Goal: Task Accomplishment & Management: Complete application form

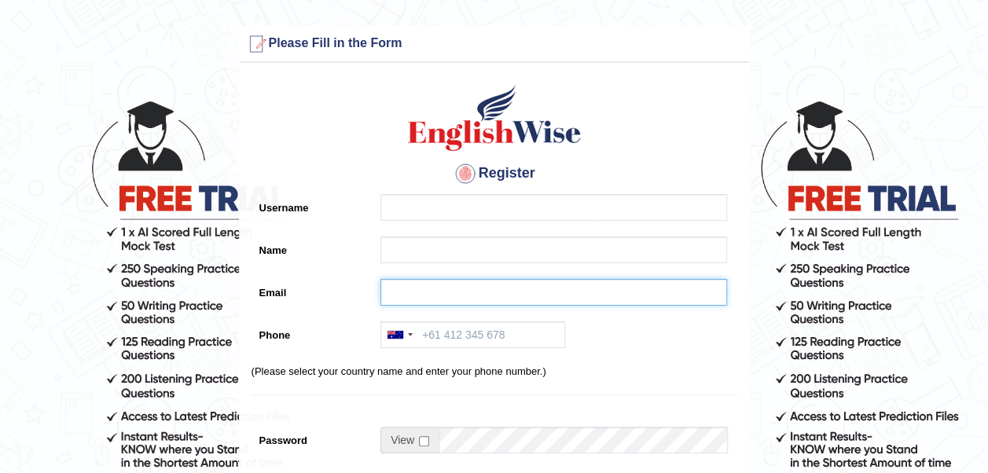
click at [402, 297] on input "Email" at bounding box center [553, 292] width 347 height 27
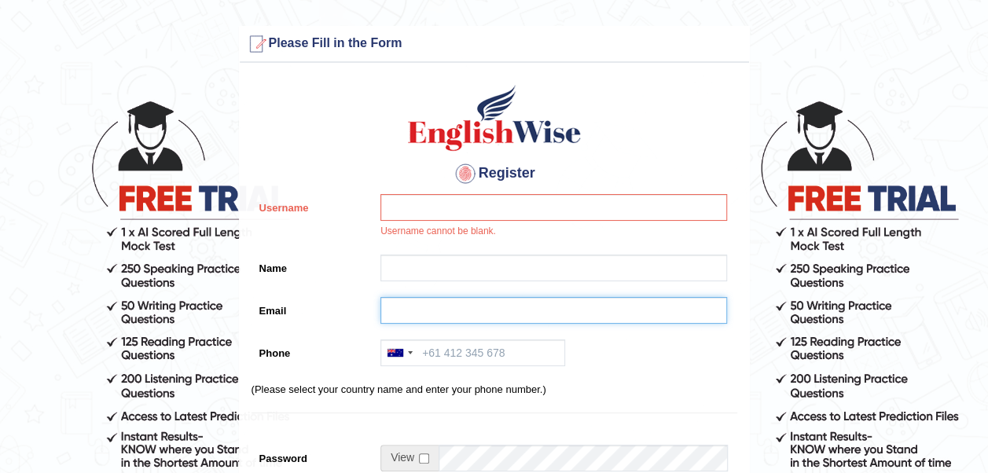
paste input "+968 9885 3791"
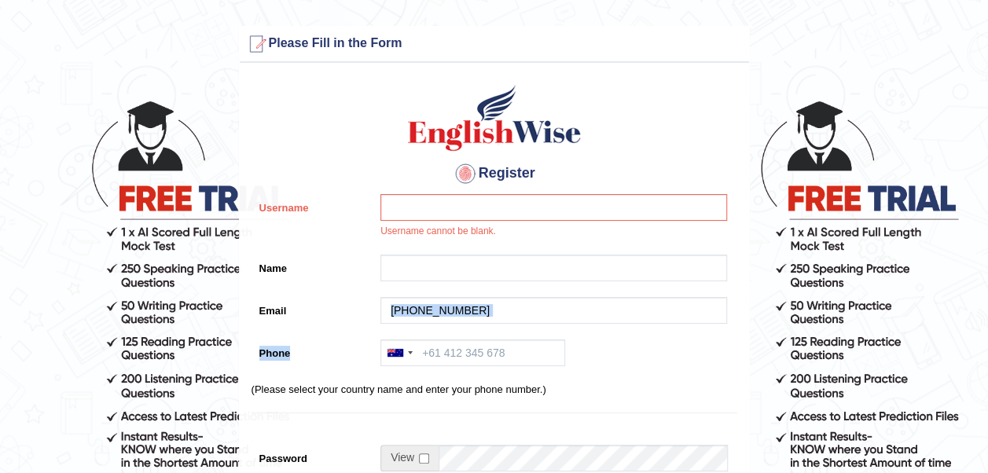
drag, startPoint x: 345, startPoint y: 333, endPoint x: 369, endPoint y: 327, distance: 25.2
click at [369, 327] on div "Register Username Username cannot be blank. Name Email +968 9885 3791 Phone Aus…" at bounding box center [494, 408] width 509 height 674
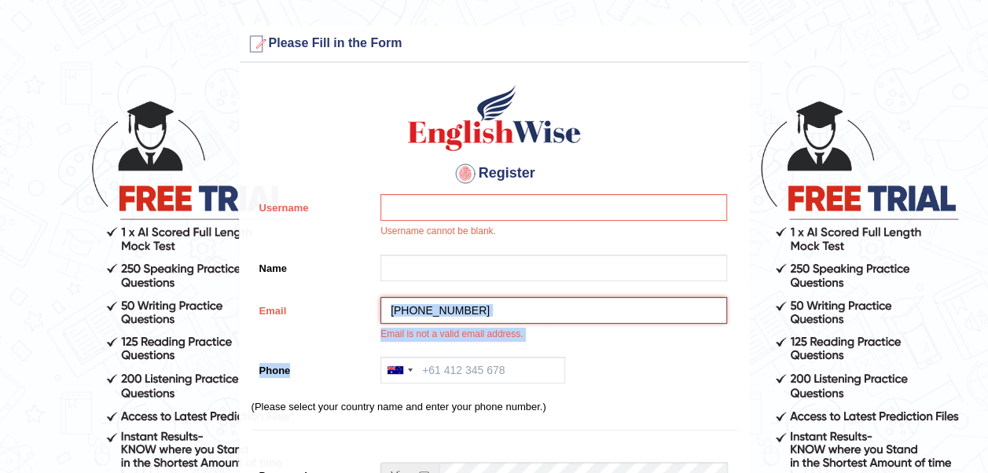
drag, startPoint x: 369, startPoint y: 327, endPoint x: 506, endPoint y: 311, distance: 137.8
click at [506, 311] on input "+968 9885 3791" at bounding box center [553, 310] width 347 height 27
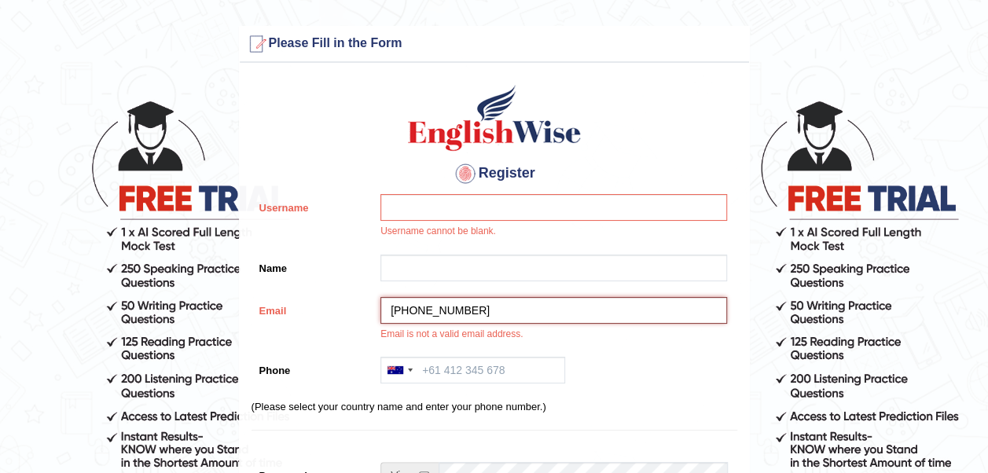
click at [506, 311] on input "+968 9885 3791" at bounding box center [553, 310] width 347 height 27
type input "+"
paste input "soumyasaju735@gmail.com"
type input "soumyasaju735@gmail.com"
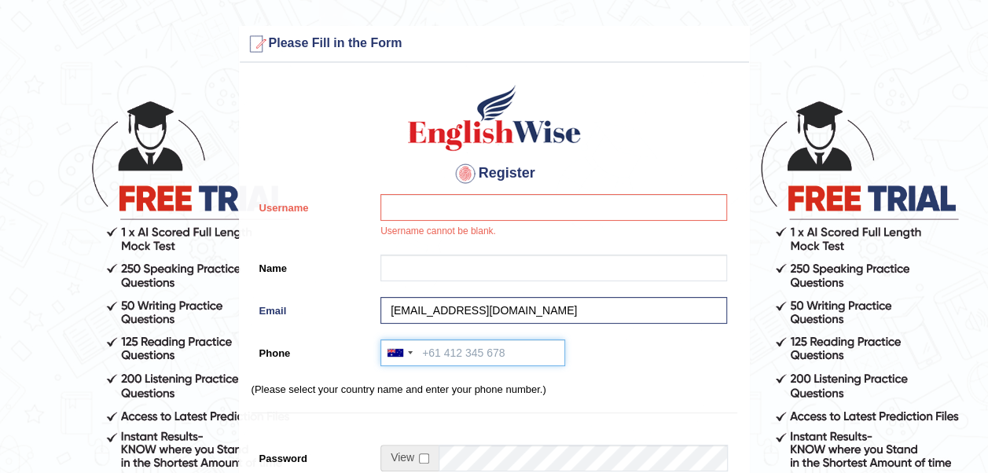
click at [439, 351] on input "Phone" at bounding box center [472, 353] width 185 height 27
paste input "soumyasaju735@gmail.com"
click at [395, 353] on div at bounding box center [396, 353] width 16 height 8
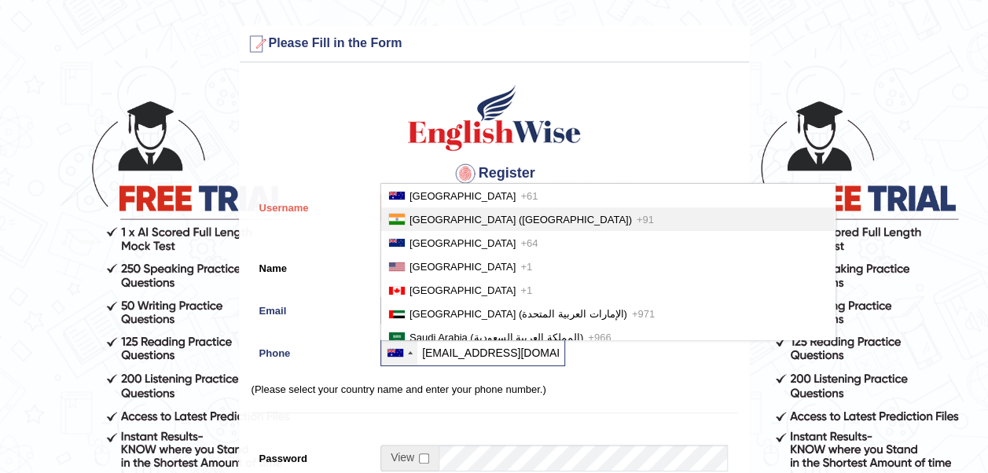
scroll to position [3943, 0]
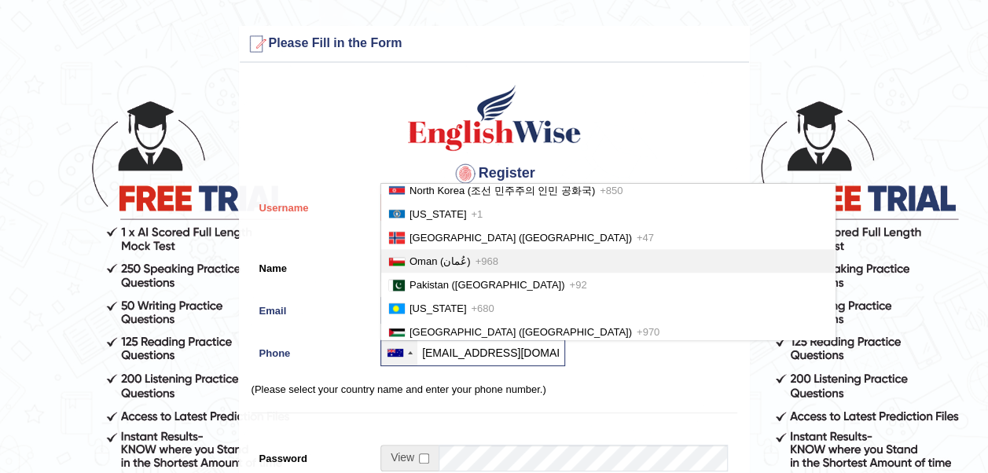
click at [483, 265] on span "+968" at bounding box center [487, 261] width 23 height 12
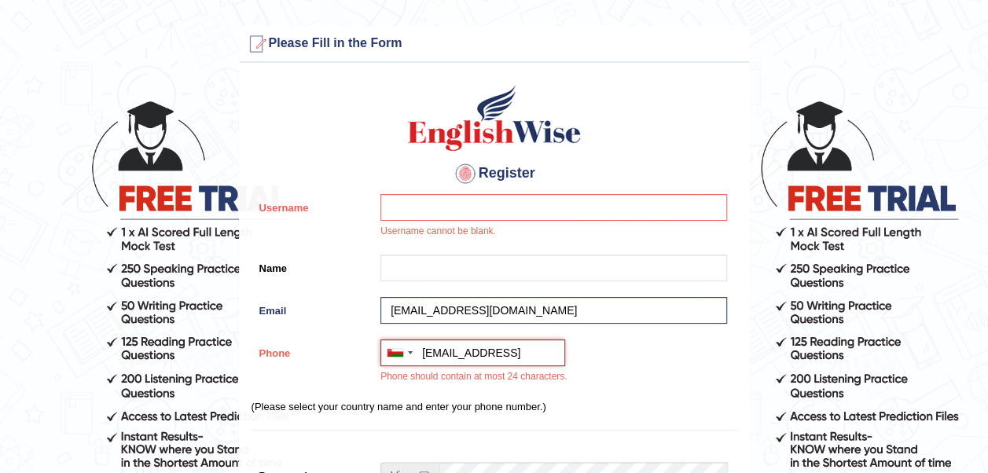
scroll to position [0, 0]
type input "+"
paste input "+968 9885 3791"
type input "+968 9885 3791"
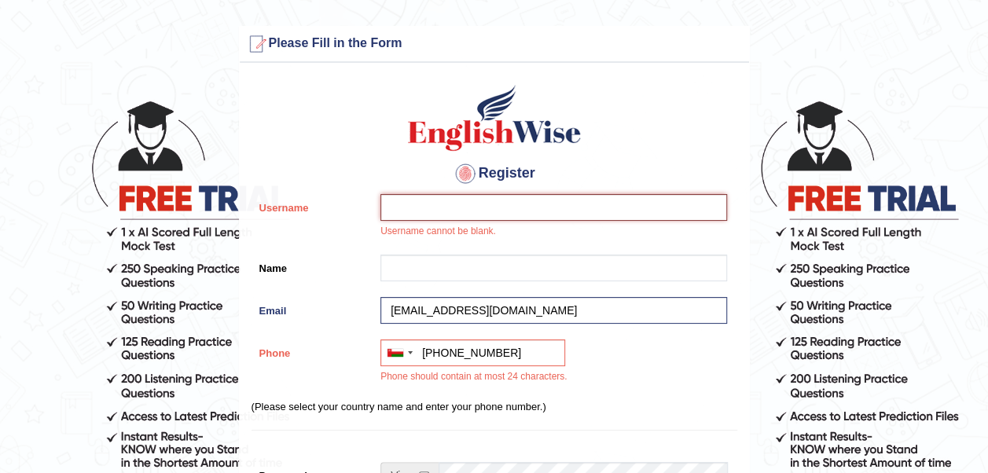
click at [507, 206] on input "Username" at bounding box center [553, 207] width 347 height 27
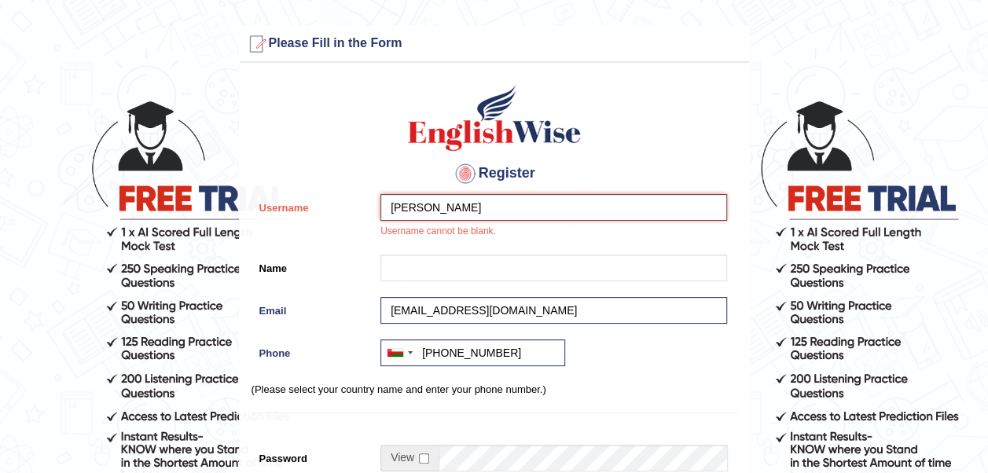
type input "soumya"
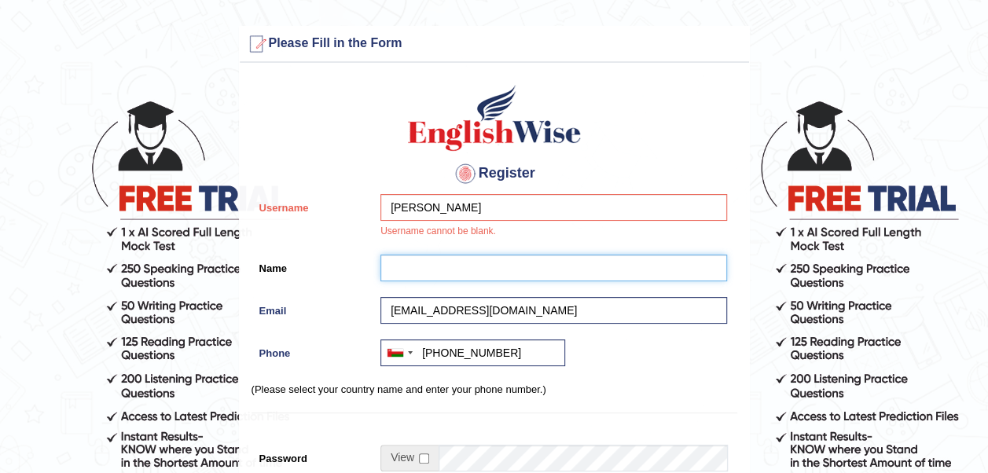
click at [494, 270] on input "Name" at bounding box center [553, 268] width 347 height 27
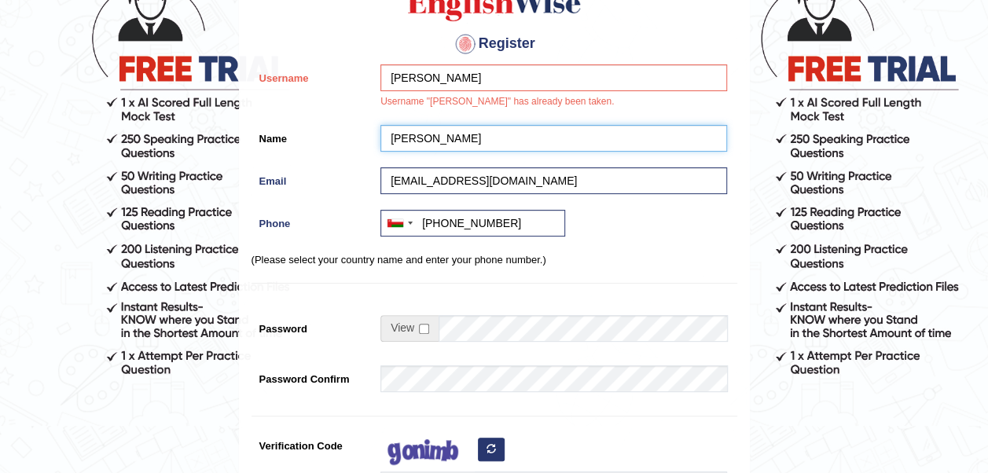
scroll to position [130, 0]
type input "soumya"
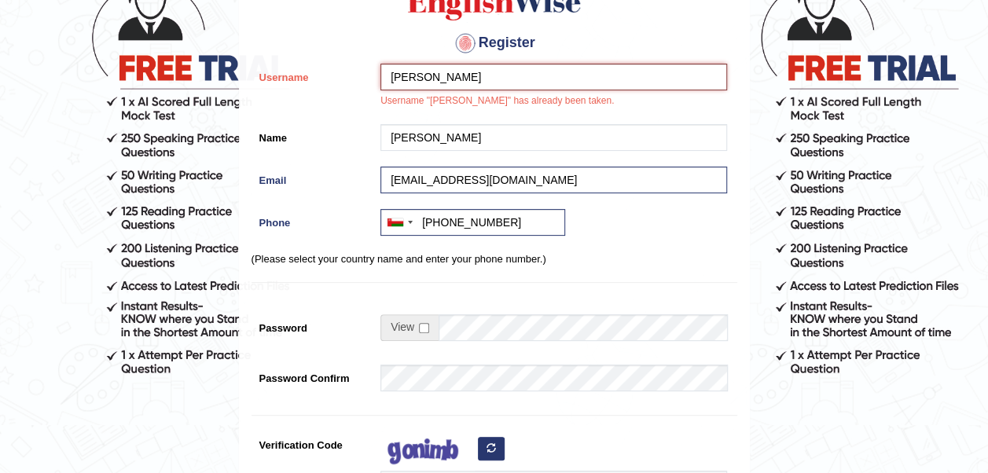
click at [459, 72] on input "soumya" at bounding box center [553, 77] width 347 height 27
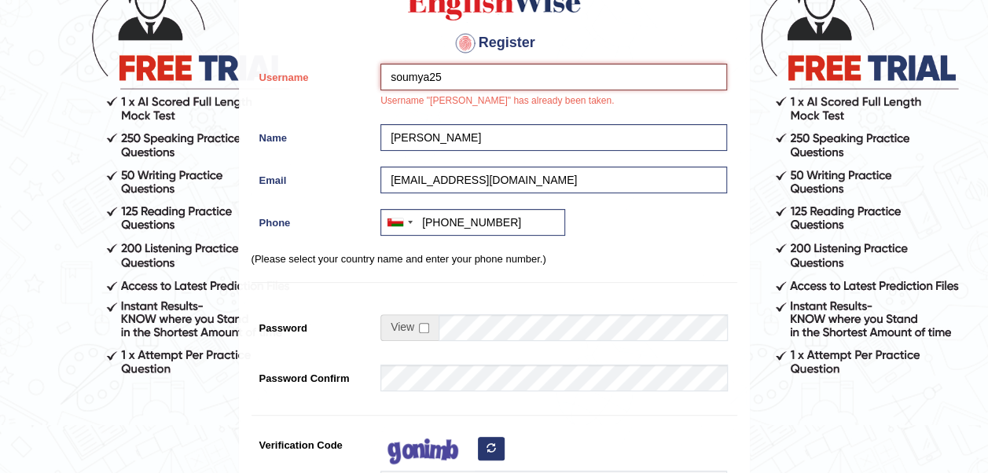
type input "soumya25"
click at [503, 305] on div at bounding box center [550, 303] width 355 height 8
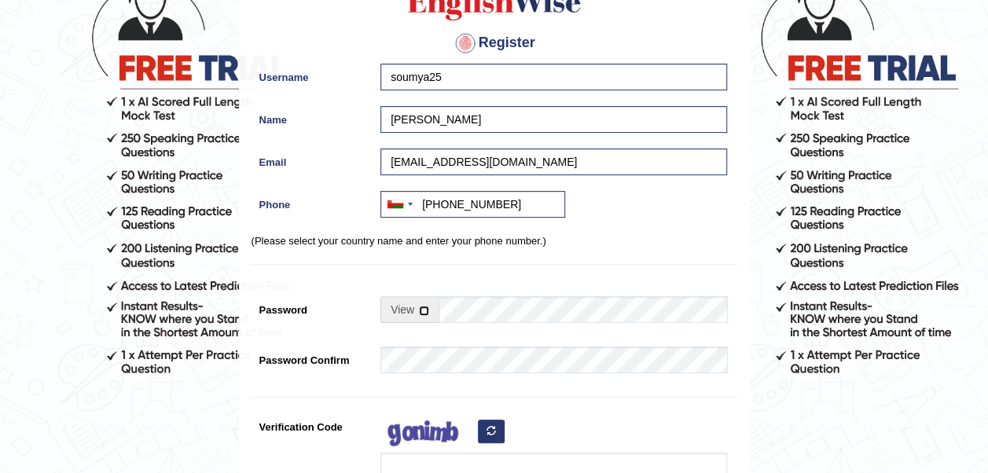
click at [427, 307] on input "checkbox" at bounding box center [424, 311] width 10 height 10
checkbox input "true"
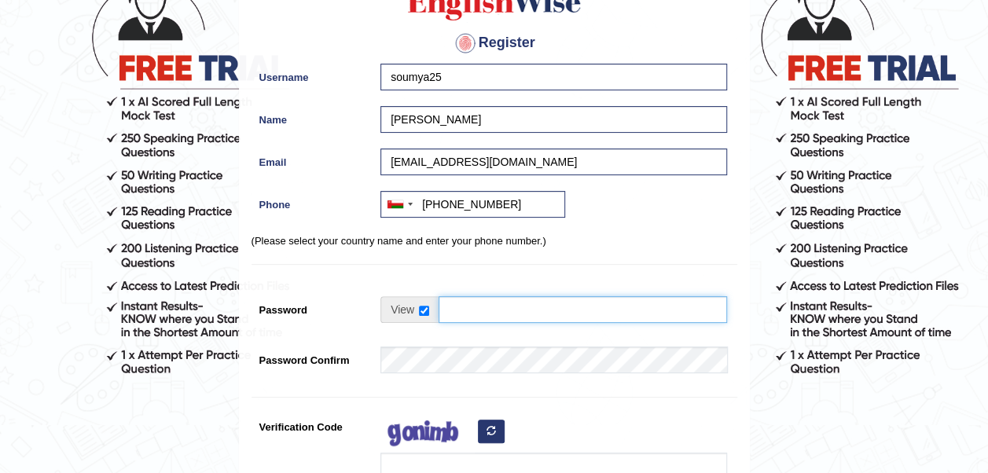
click at [465, 313] on input "Password" at bounding box center [583, 309] width 289 height 27
type input "I"
drag, startPoint x: 465, startPoint y: 311, endPoint x: 351, endPoint y: 324, distance: 114.7
click at [351, 324] on div "Password soumya25 38% Weak" at bounding box center [495, 317] width 486 height 42
type input "soumya25"
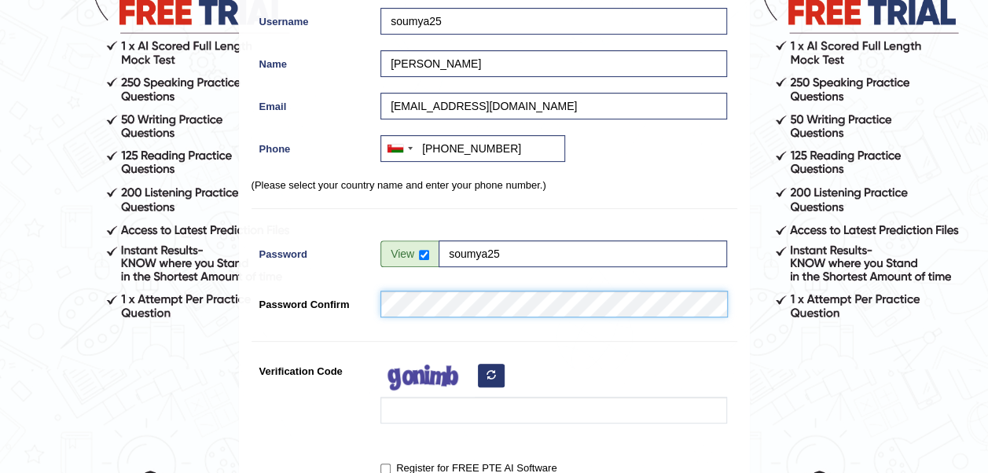
scroll to position [200, 0]
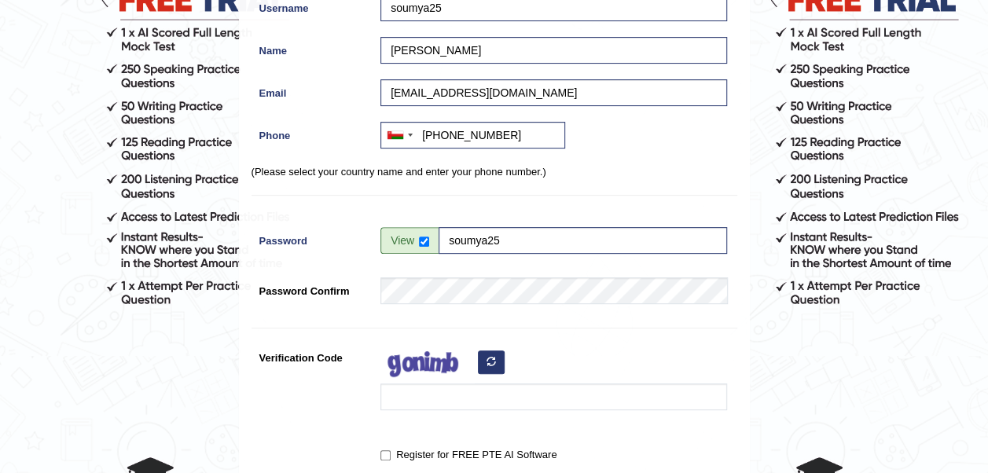
click at [491, 363] on icon "button" at bounding box center [491, 361] width 9 height 9
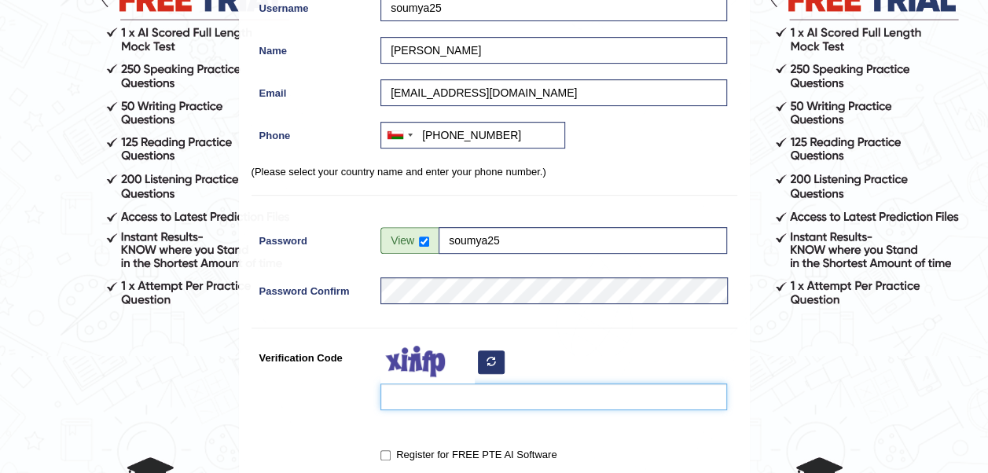
click at [462, 398] on input "Verification Code" at bounding box center [553, 397] width 347 height 27
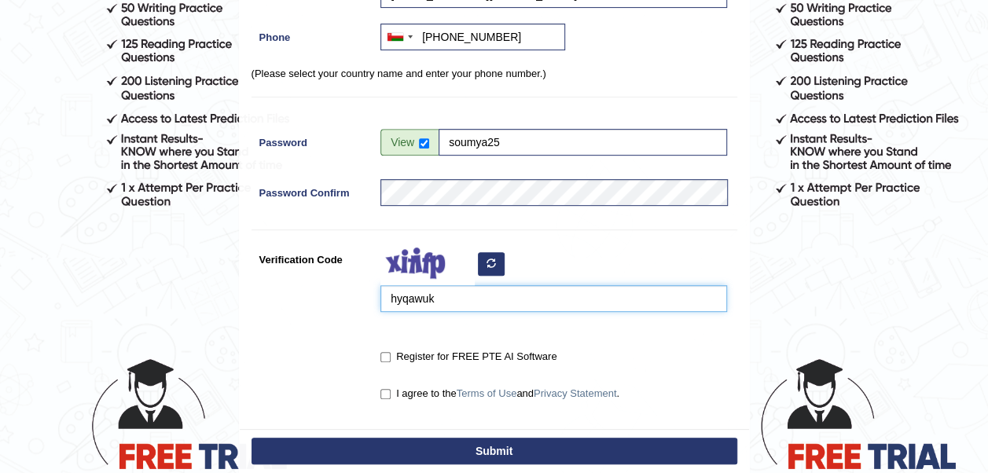
scroll to position [306, 0]
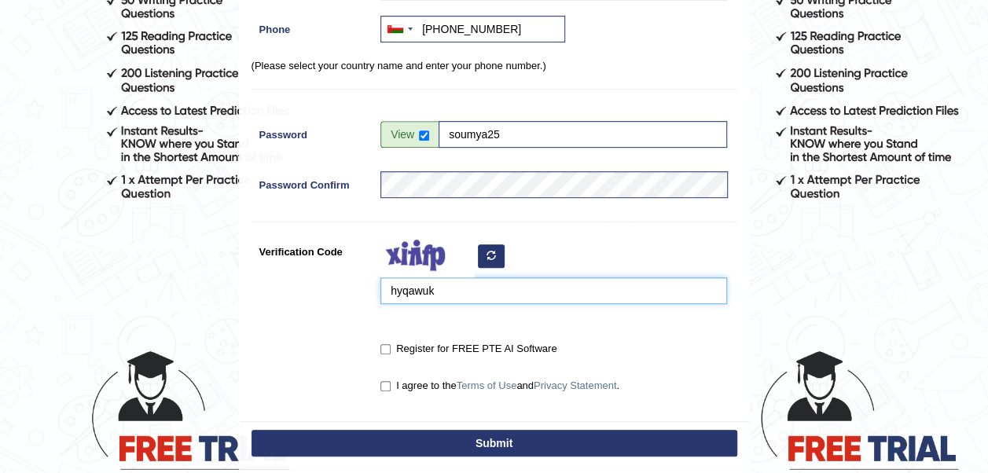
type input "hyqawuk"
click at [384, 341] on label "Register for FREE PTE AI Software" at bounding box center [468, 349] width 176 height 16
click at [384, 344] on input "Register for FREE PTE AI Software" at bounding box center [385, 349] width 10 height 10
checkbox input "true"
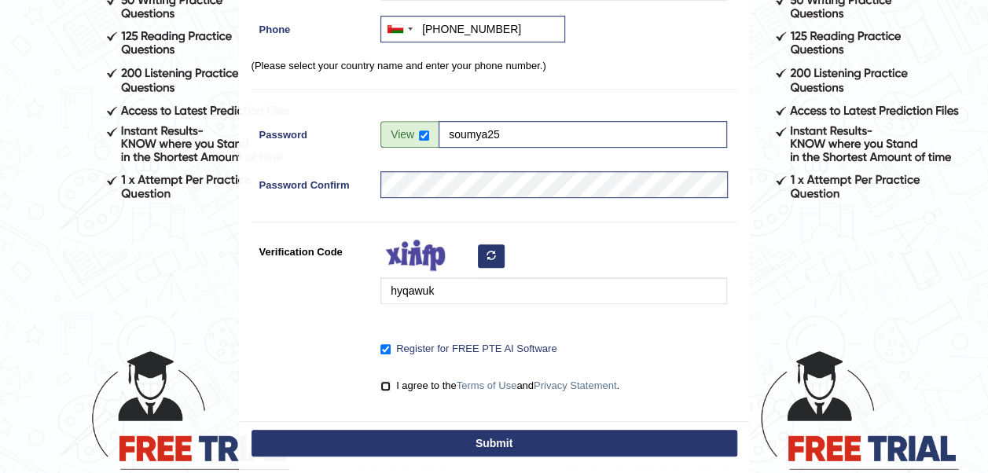
click at [385, 382] on input "I agree to the Terms of Use and Privacy Statement ." at bounding box center [385, 386] width 10 height 10
checkbox input "true"
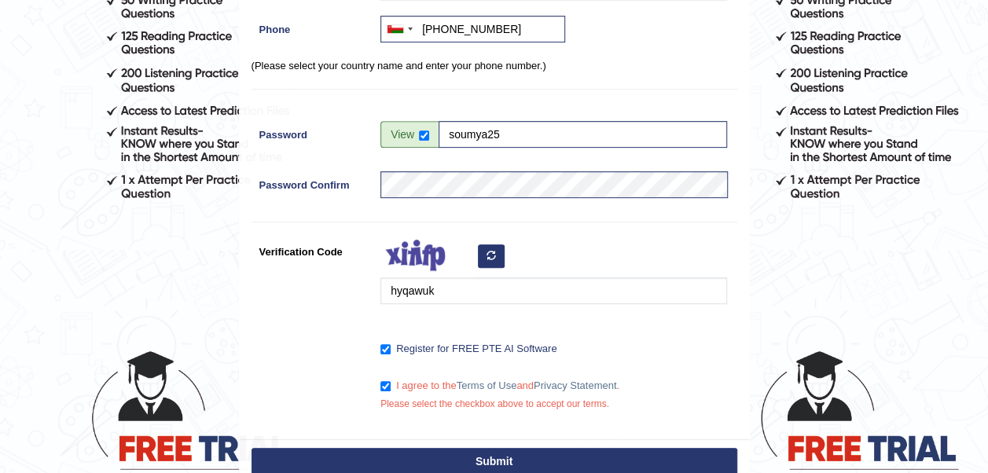
click at [398, 453] on button "Submit" at bounding box center [495, 461] width 486 height 27
type input "+96898853791"
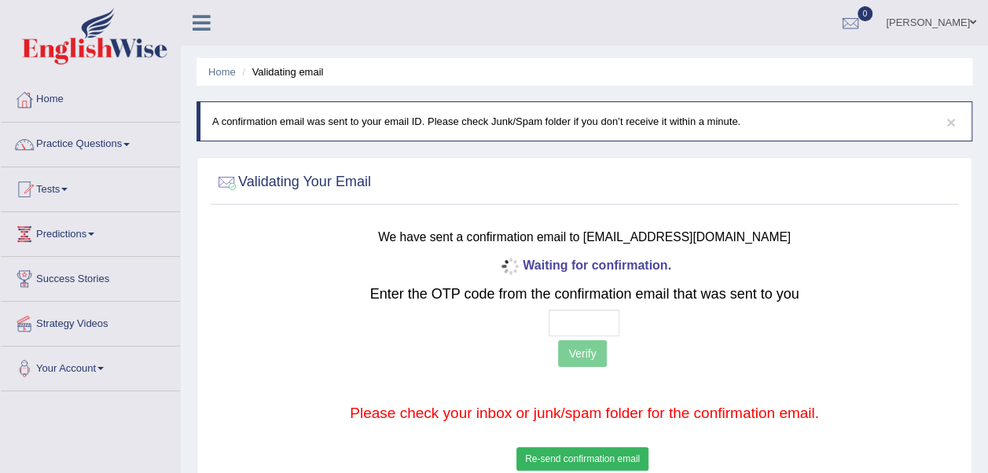
click at [585, 459] on button "Re-send confirmation email" at bounding box center [582, 459] width 132 height 24
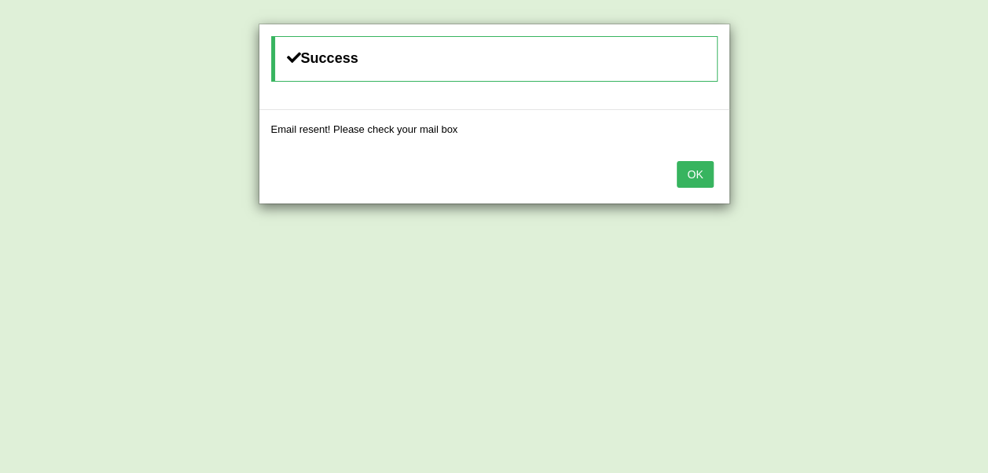
click at [701, 179] on button "OK" at bounding box center [695, 174] width 36 height 27
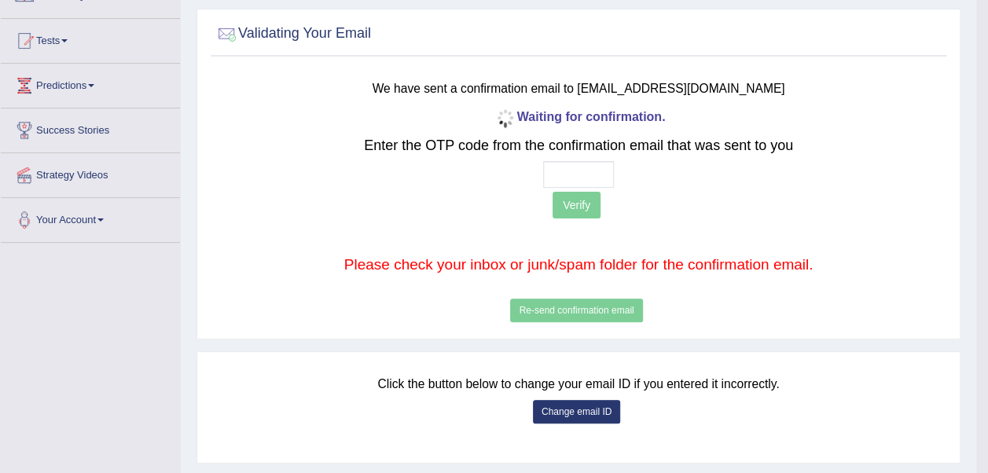
scroll to position [150, 0]
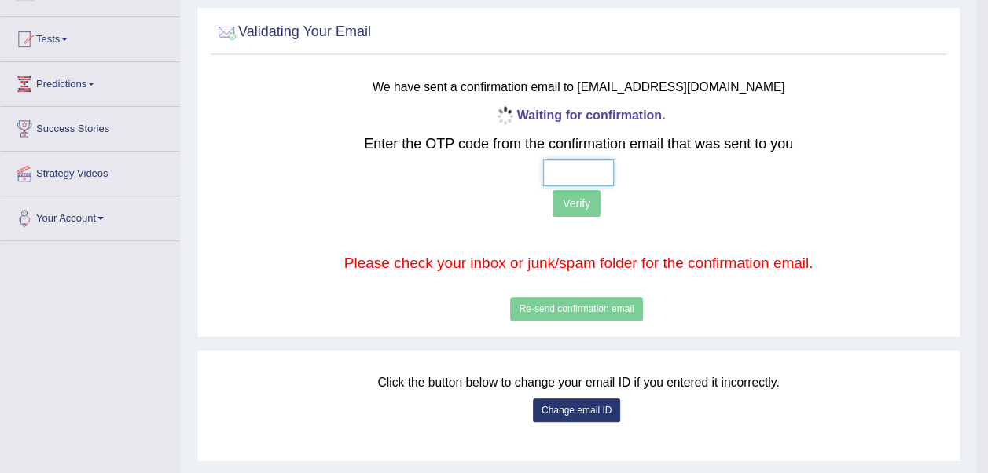
click at [550, 164] on input "text" at bounding box center [578, 173] width 71 height 27
type input "4 8 0 1"
click at [571, 202] on button "Verify" at bounding box center [577, 203] width 48 height 27
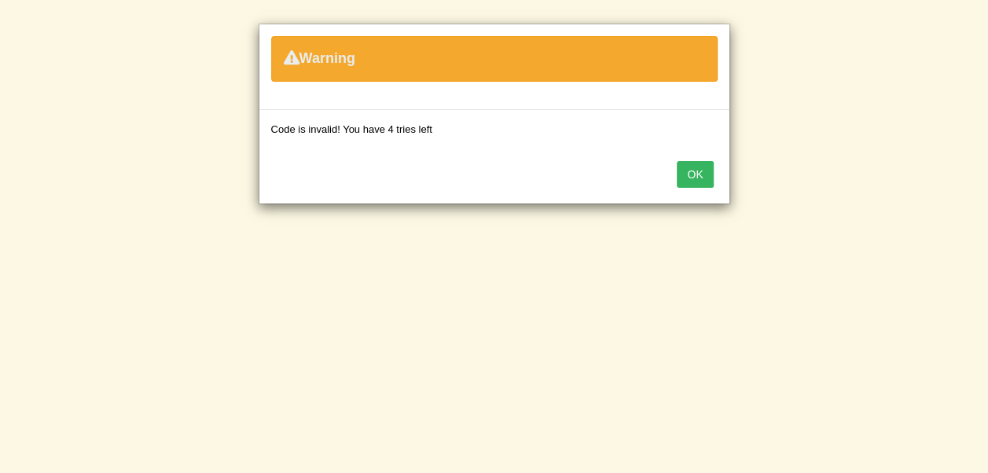
click at [693, 164] on button "OK" at bounding box center [695, 174] width 36 height 27
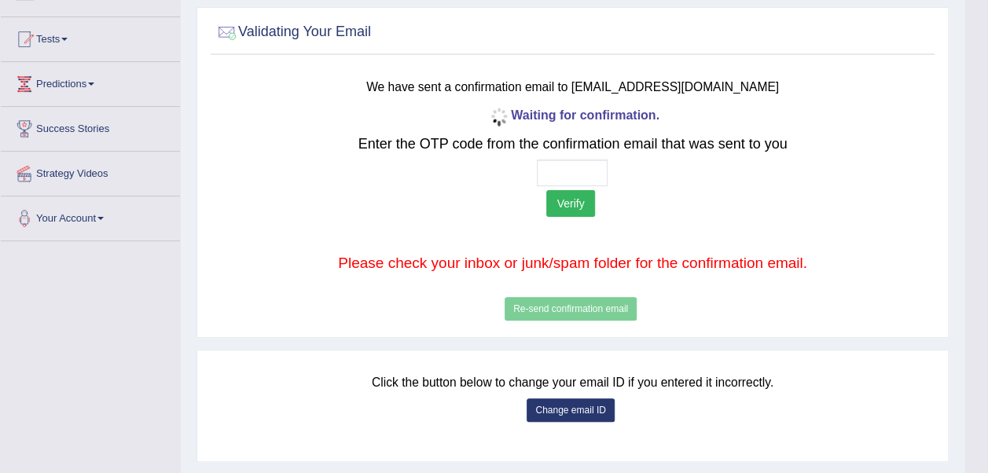
click at [602, 311] on div "Waiting for confirmation. Enter the OTP code from the confirmation email that w…" at bounding box center [573, 214] width 594 height 221
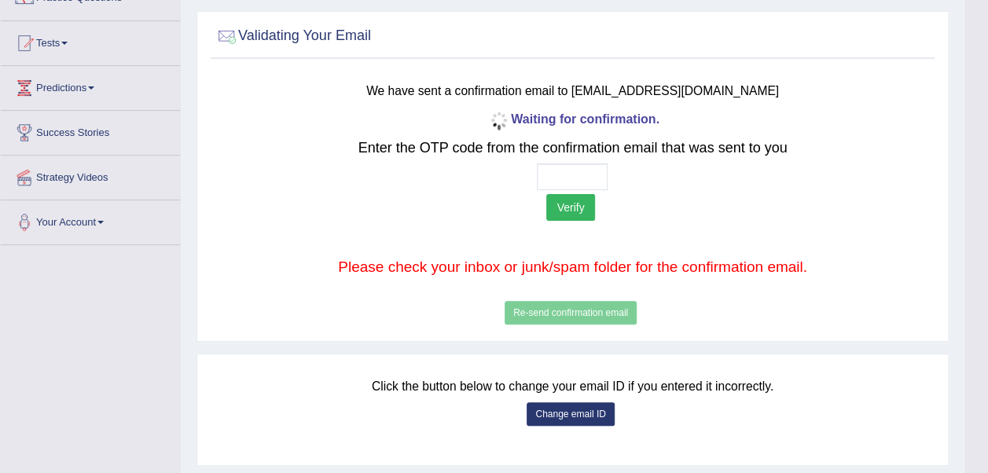
scroll to position [145, 0]
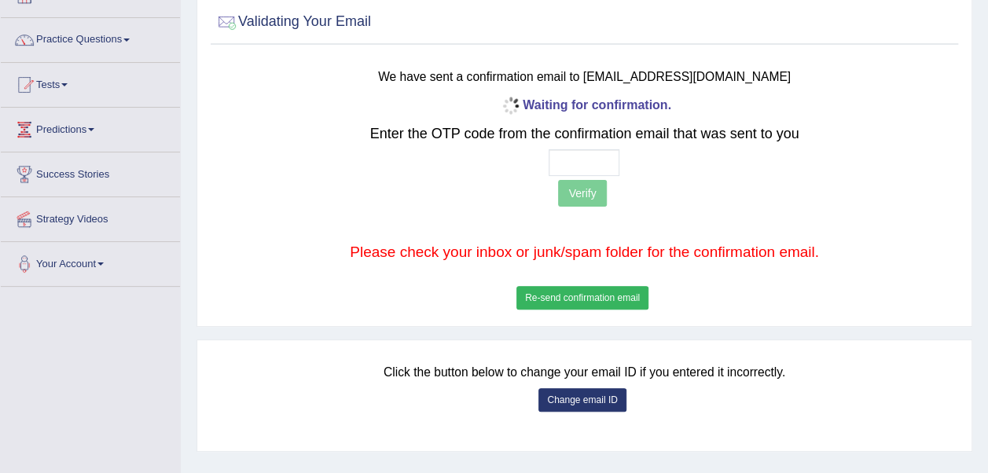
scroll to position [104, 0]
click at [557, 167] on input "text" at bounding box center [584, 163] width 71 height 27
type input "6 0 9 0"
click at [578, 189] on button "Verify" at bounding box center [582, 194] width 48 height 27
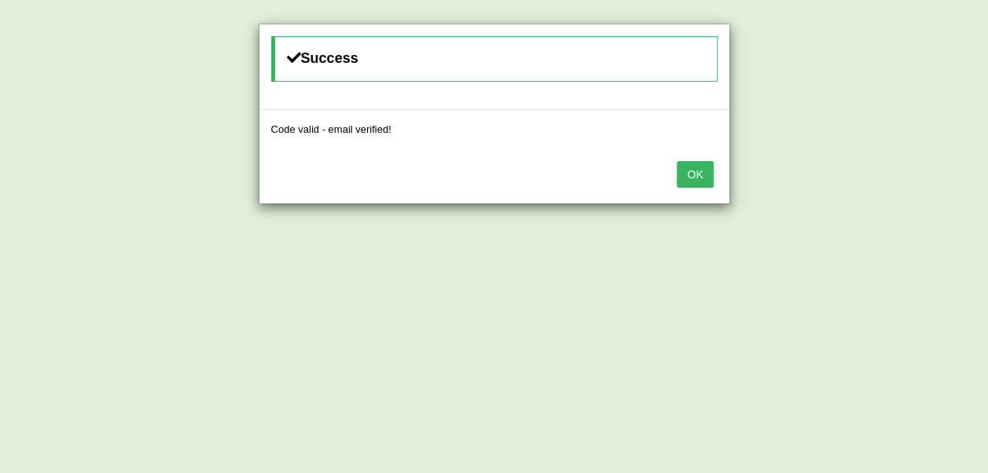
click at [695, 169] on button "OK" at bounding box center [695, 174] width 36 height 27
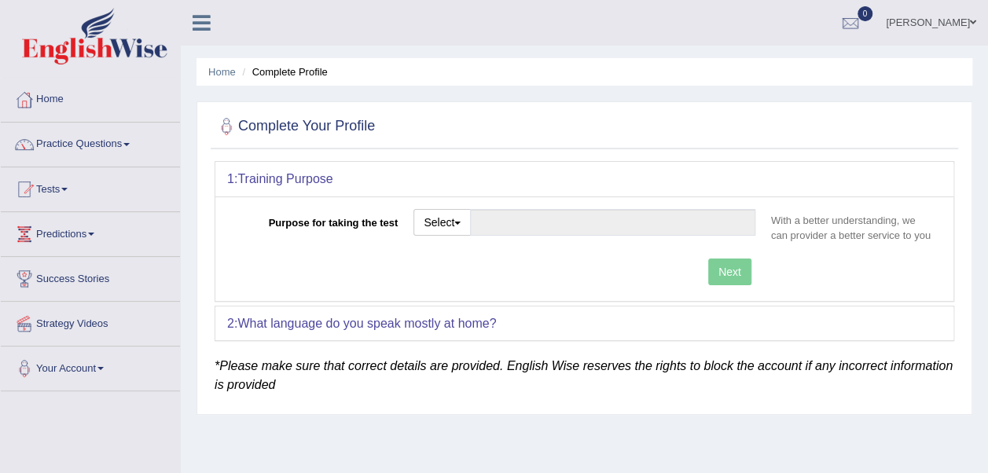
click at [966, 22] on link "[PERSON_NAME]" at bounding box center [931, 20] width 114 height 41
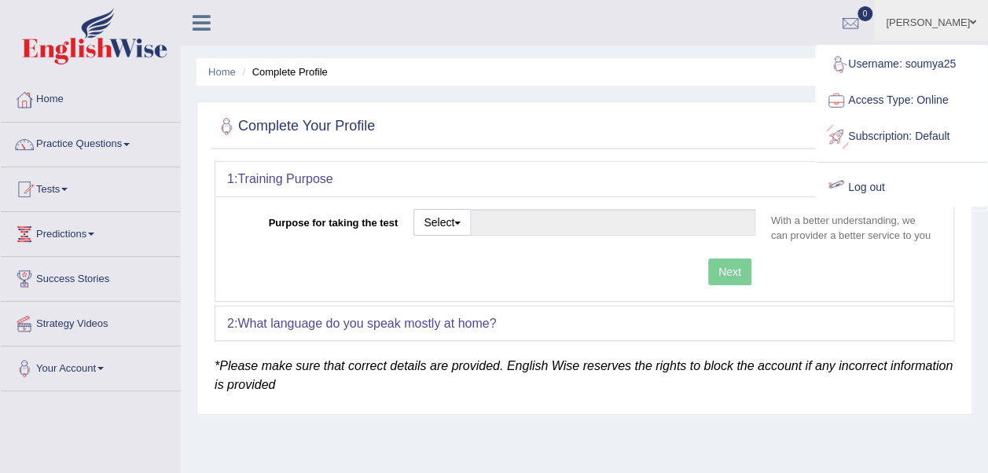
click at [834, 182] on div at bounding box center [837, 188] width 24 height 24
